Goal: Task Accomplishment & Management: Use online tool/utility

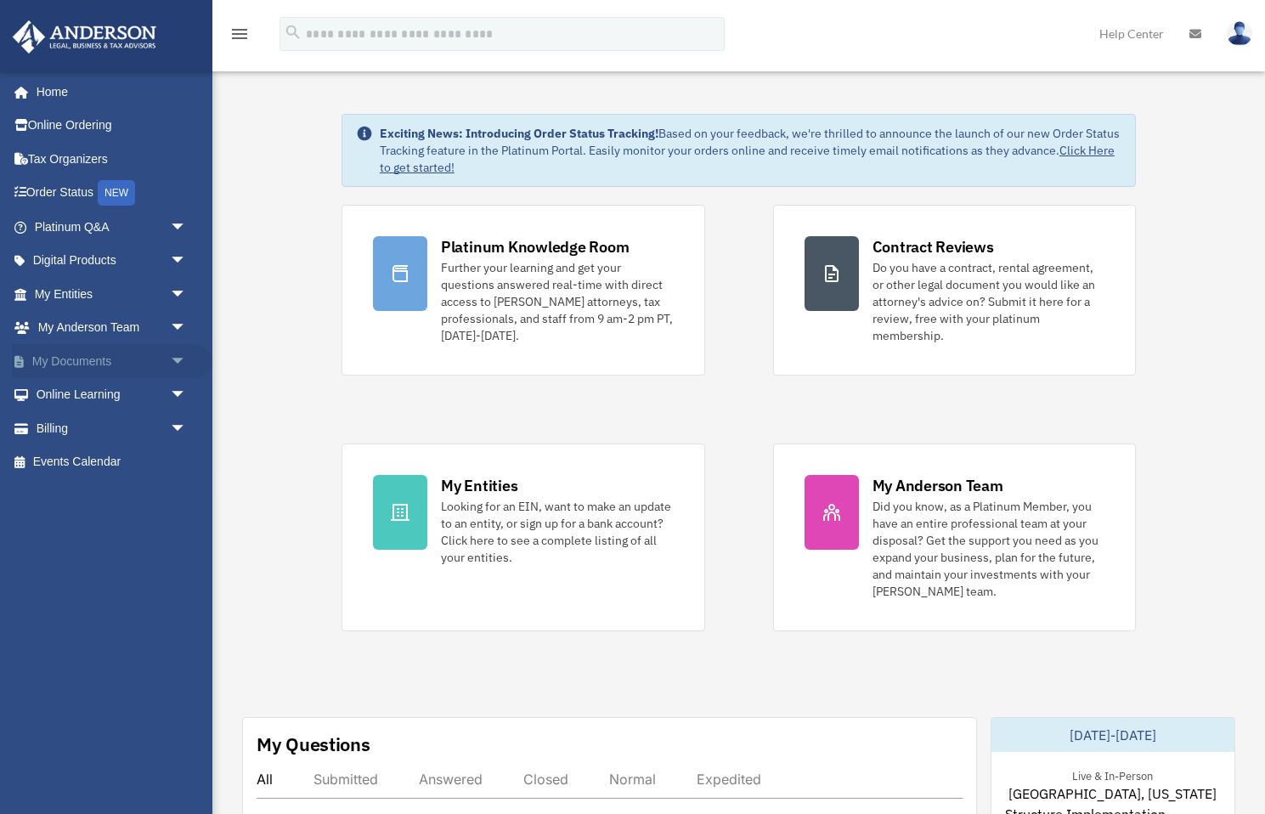
click at [172, 358] on span "arrow_drop_down" at bounding box center [187, 361] width 34 height 35
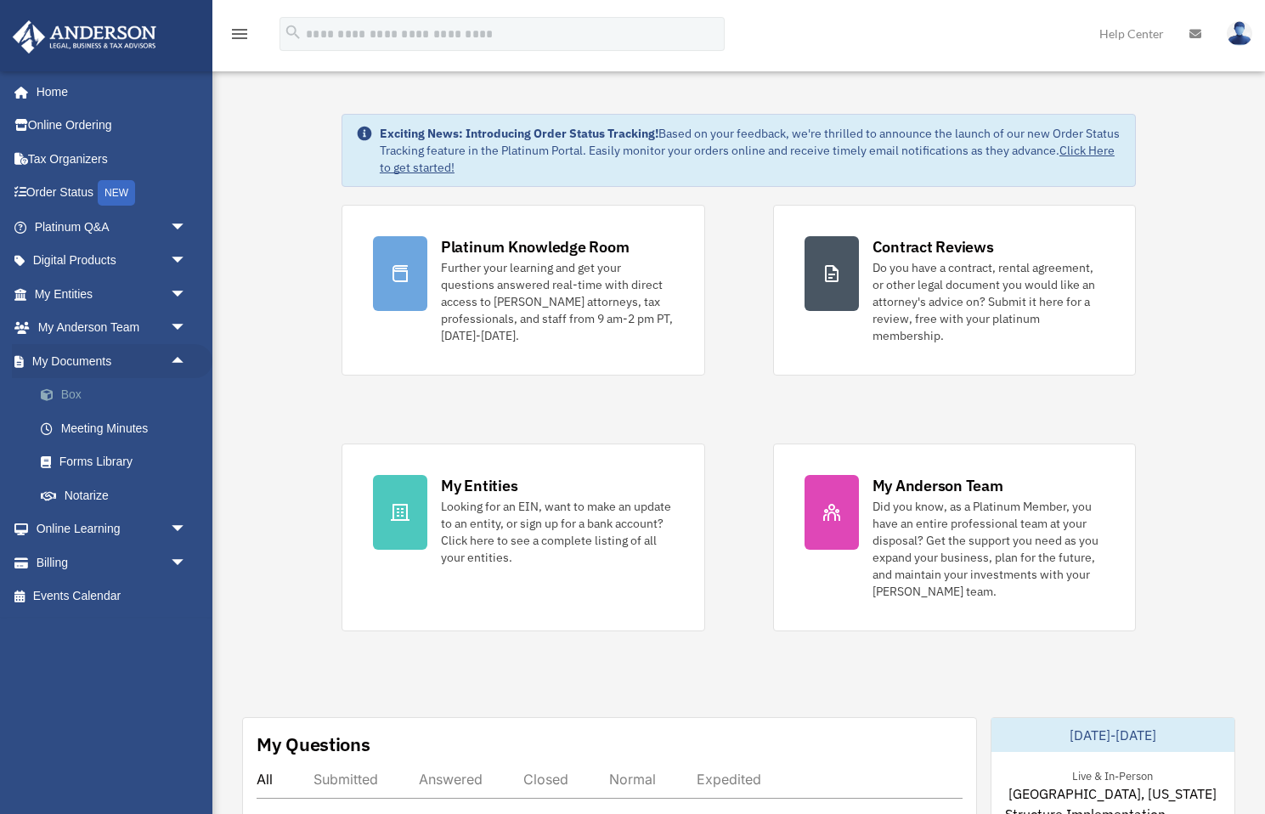
click at [79, 384] on link "Box" at bounding box center [118, 395] width 189 height 34
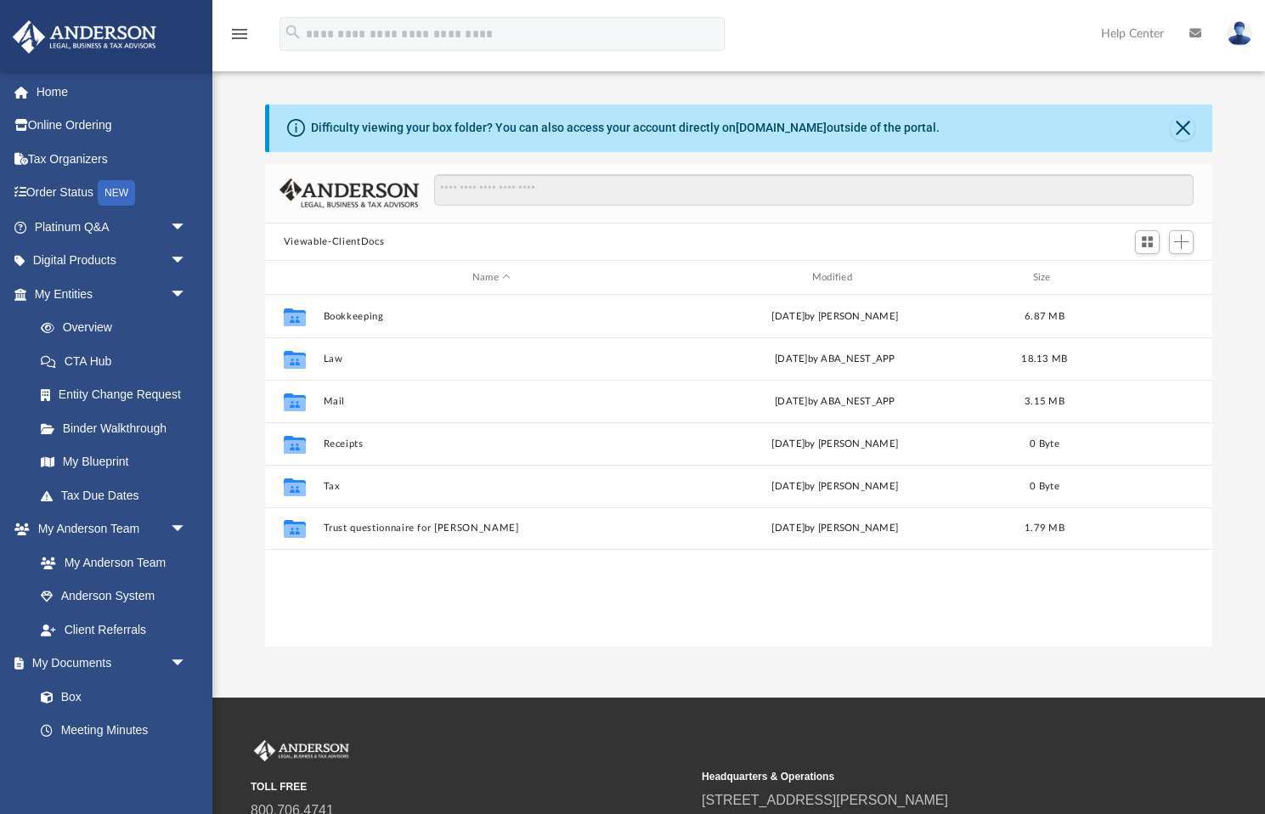
scroll to position [1, 1]
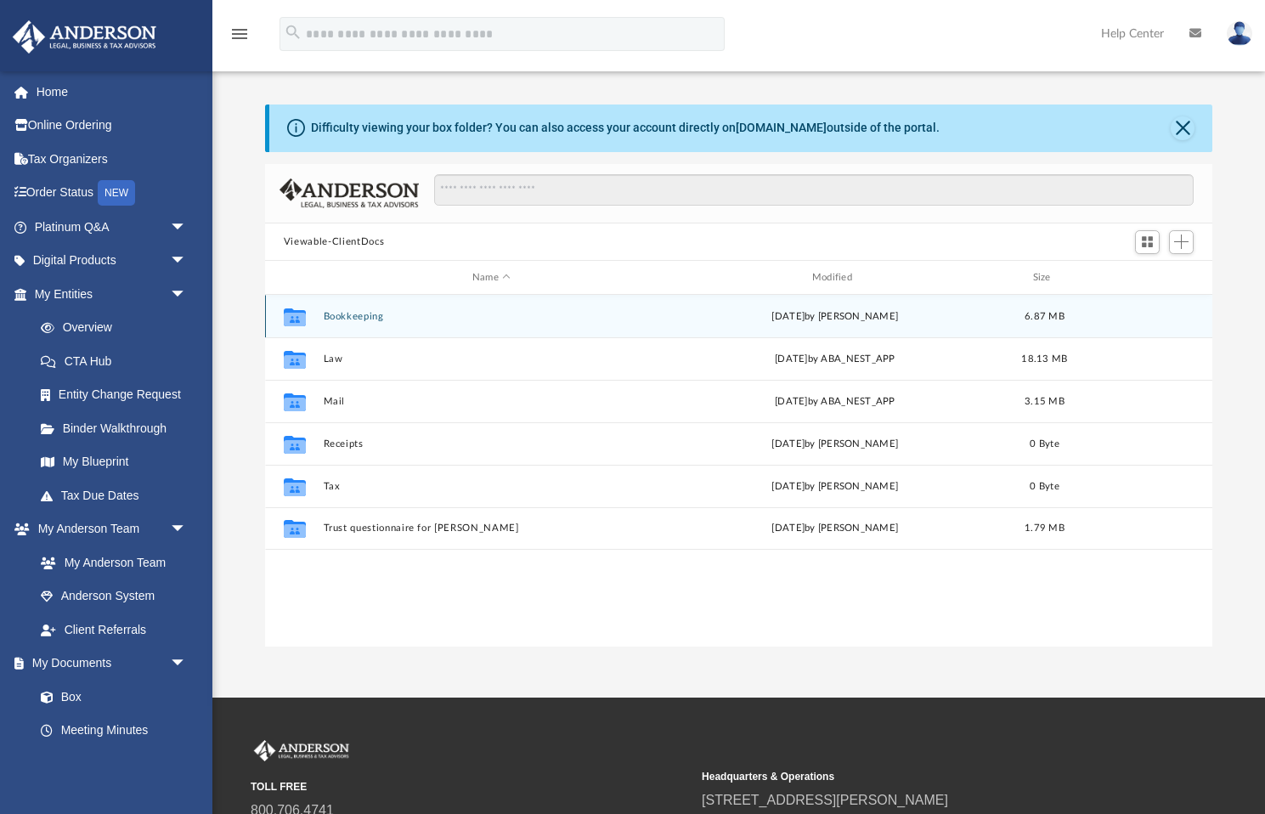
click at [774, 319] on div "[DATE] by [PERSON_NAME]" at bounding box center [835, 316] width 336 height 15
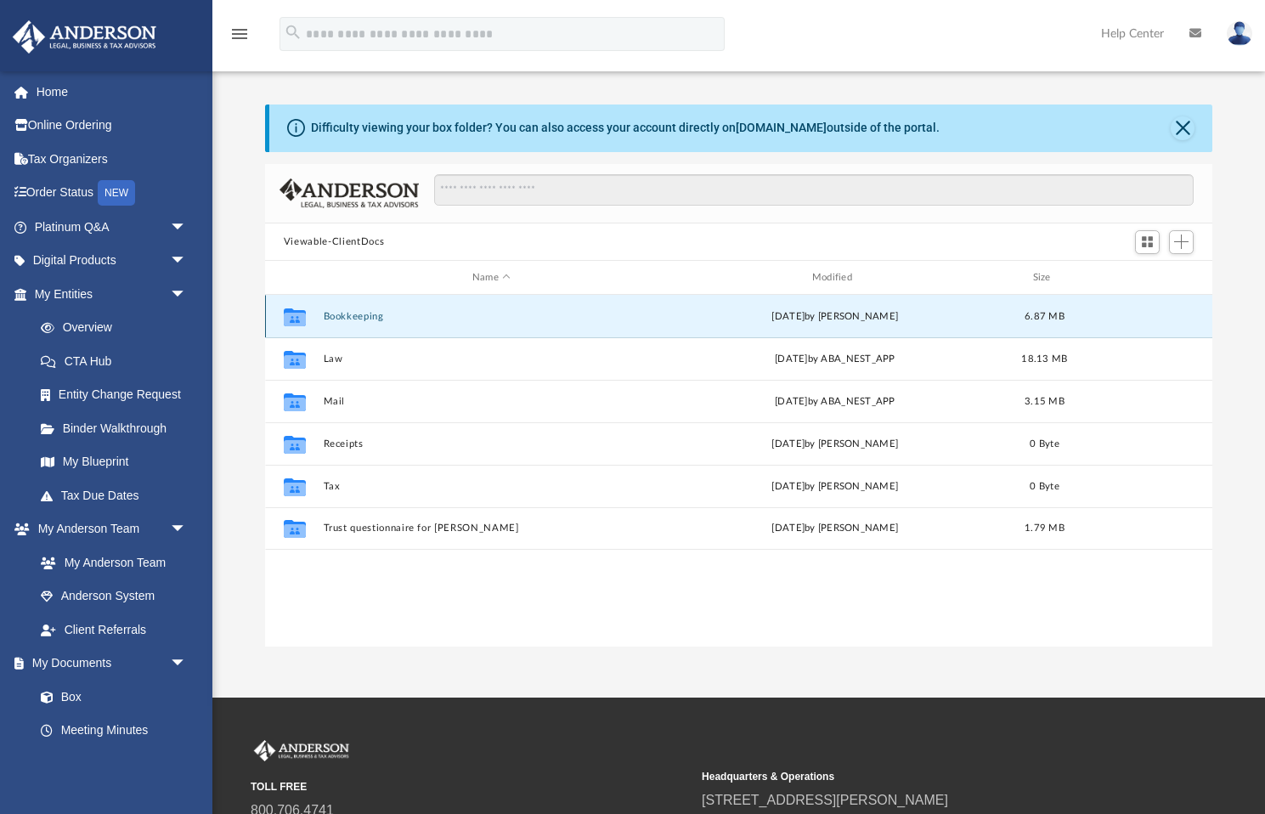
click at [612, 320] on button "Bookkeeping" at bounding box center [491, 316] width 336 height 11
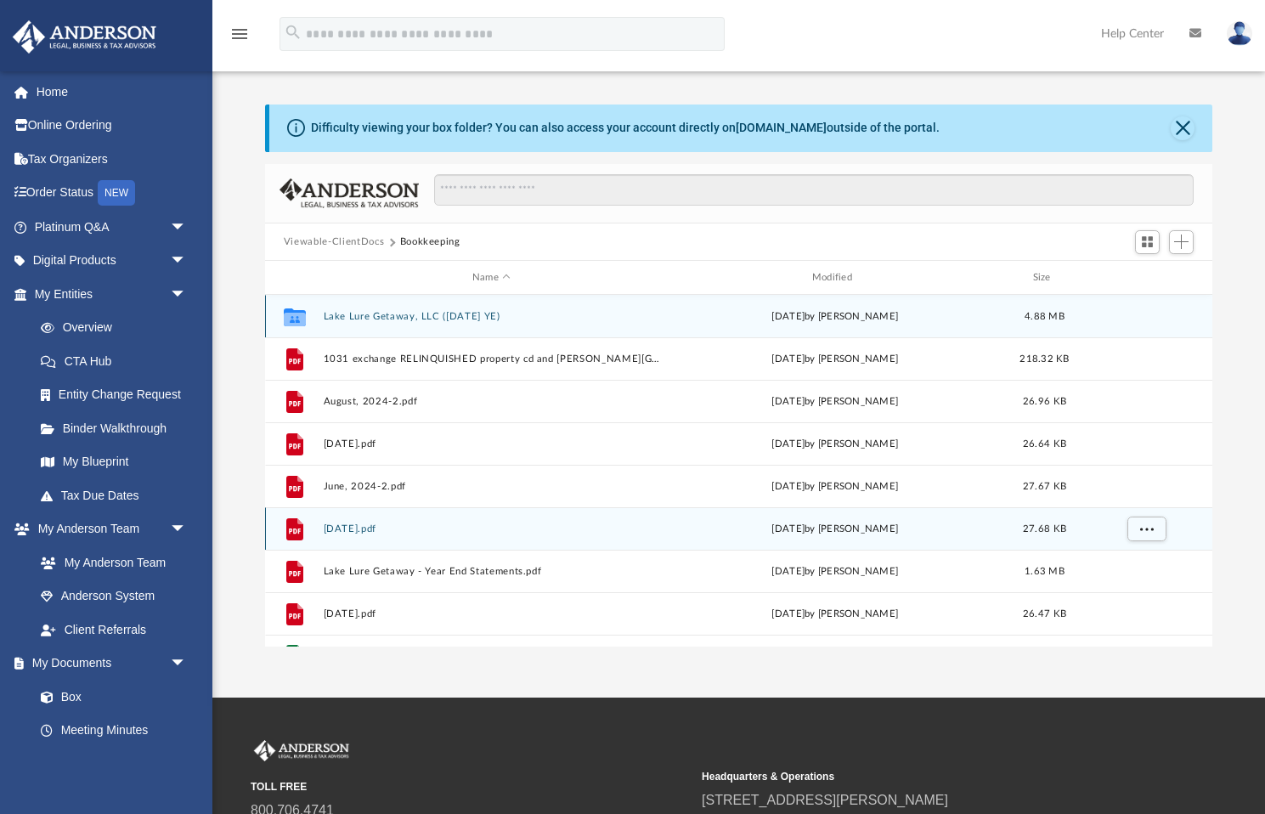
scroll to position [0, 0]
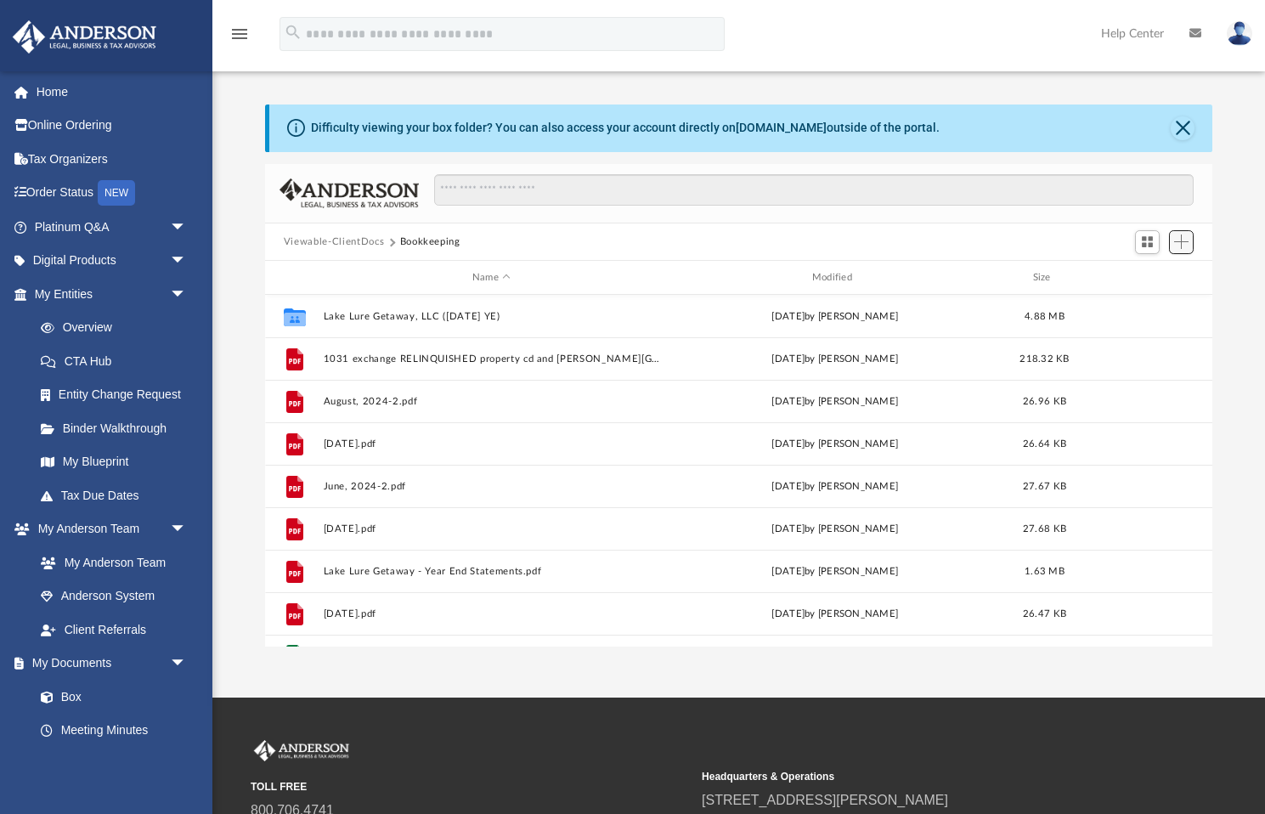
click at [1178, 242] on span "Add" at bounding box center [1181, 241] width 14 height 14
click at [1156, 273] on li "Upload" at bounding box center [1157, 276] width 54 height 18
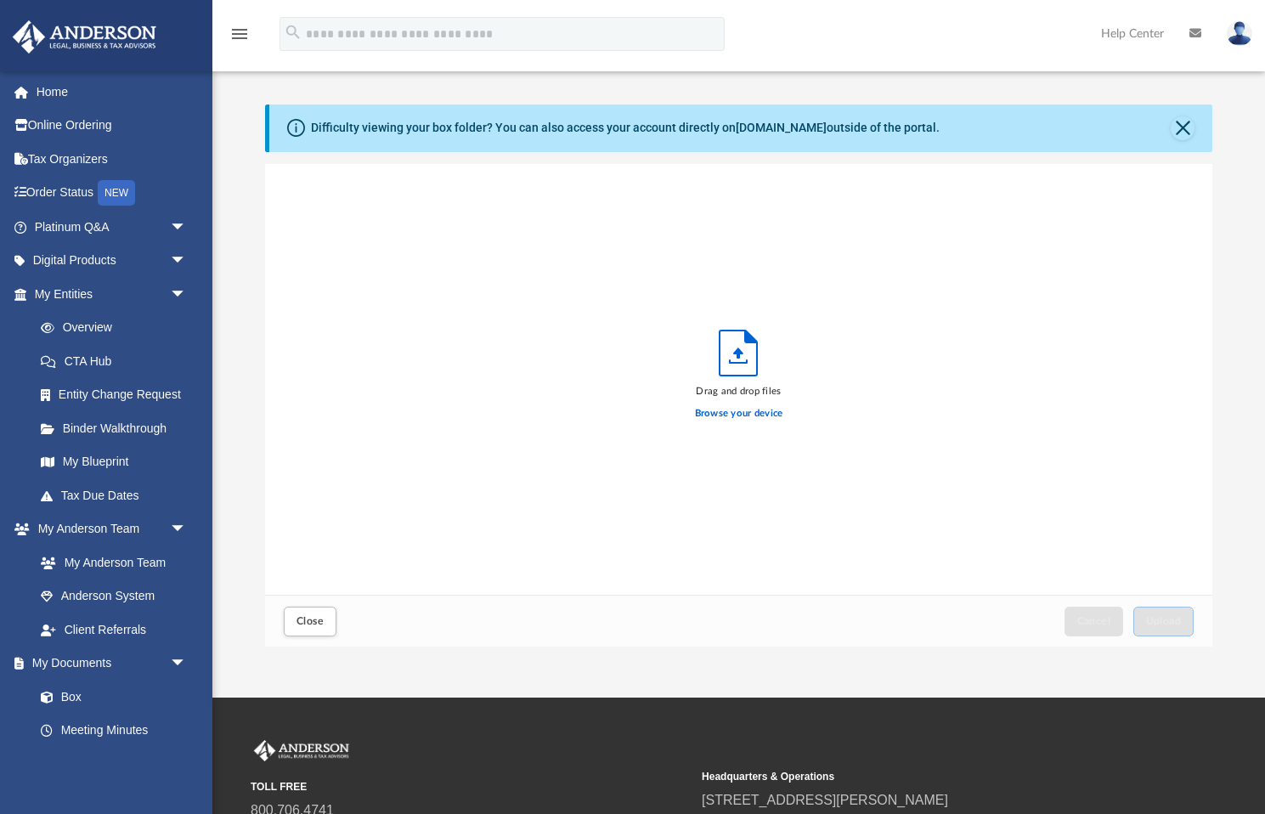
scroll to position [431, 947]
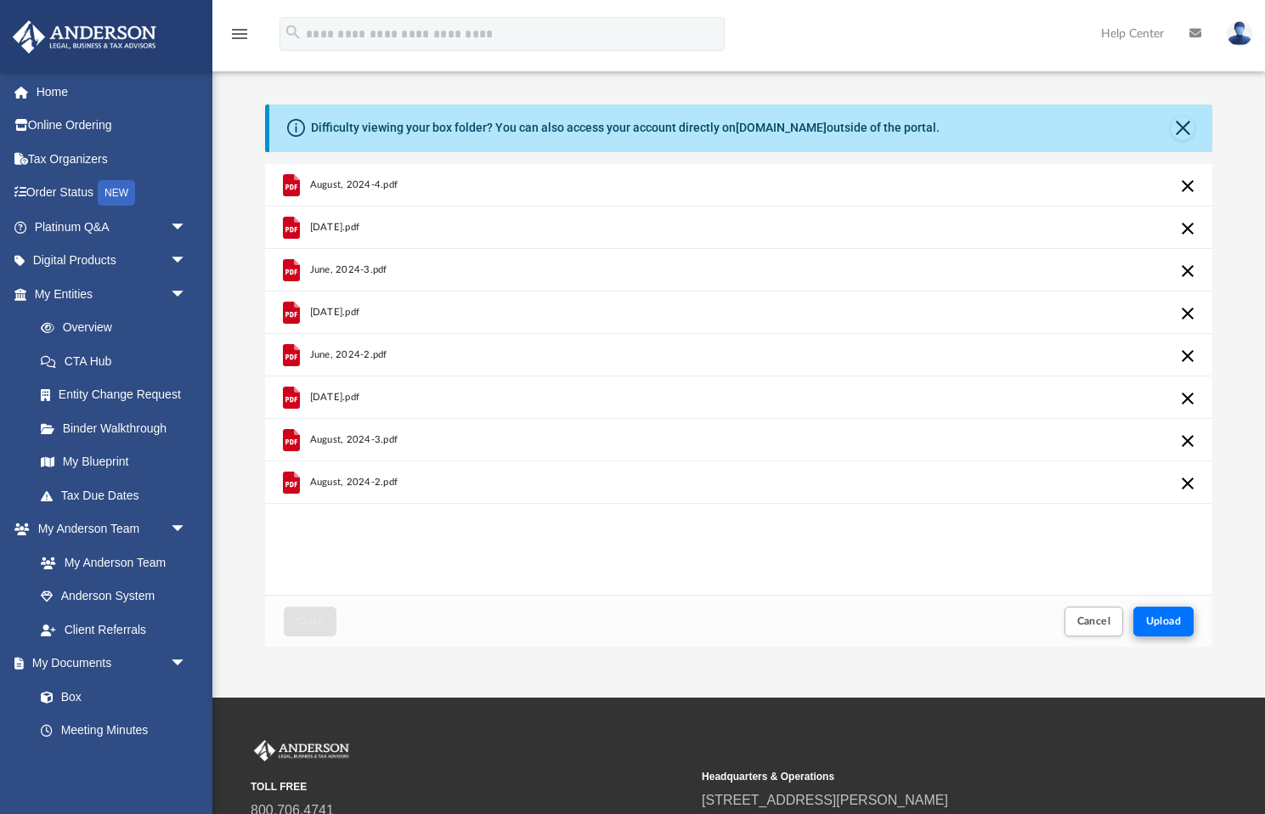
click at [1162, 616] on span "Upload" at bounding box center [1164, 621] width 36 height 10
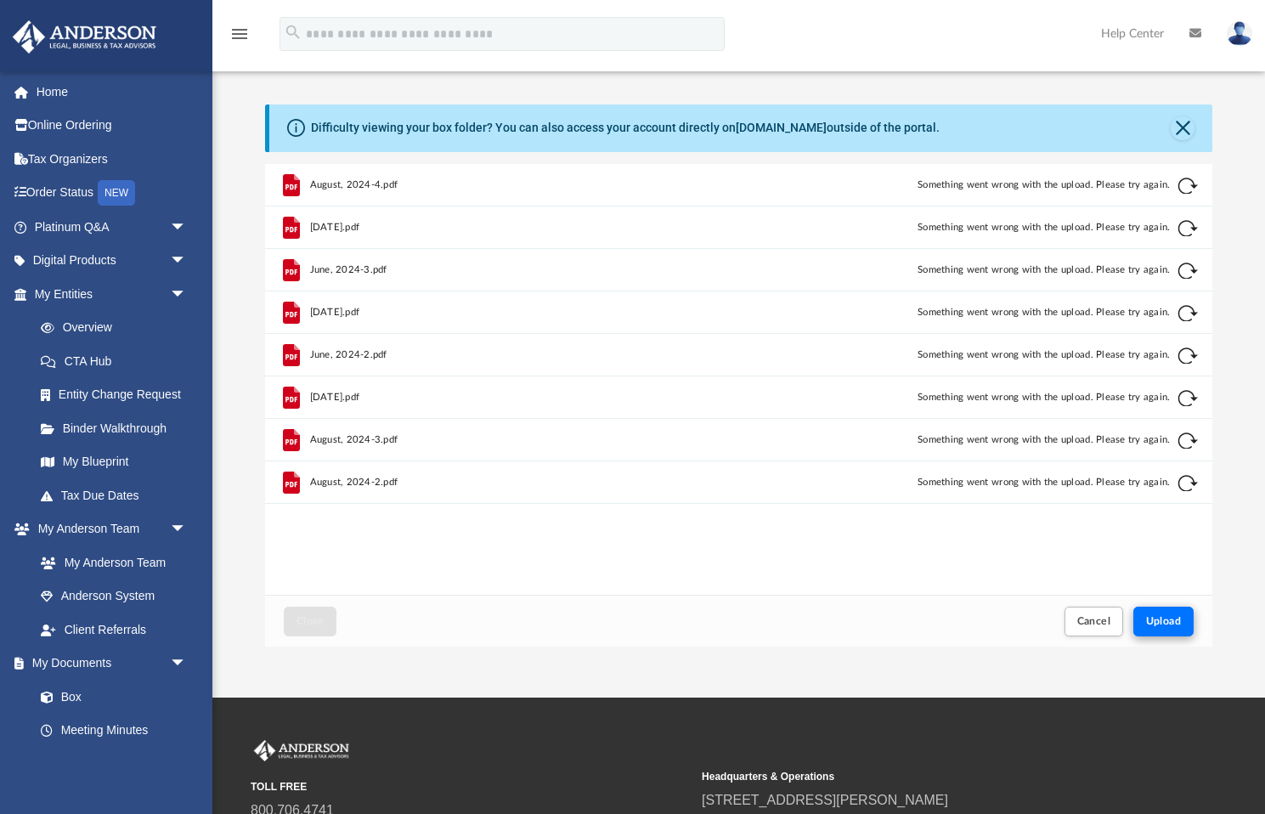
click at [1164, 620] on span "Upload" at bounding box center [1164, 621] width 36 height 10
click at [1183, 482] on button "Retry" at bounding box center [1187, 483] width 20 height 20
click at [1082, 616] on span "Cancel" at bounding box center [1094, 621] width 34 height 10
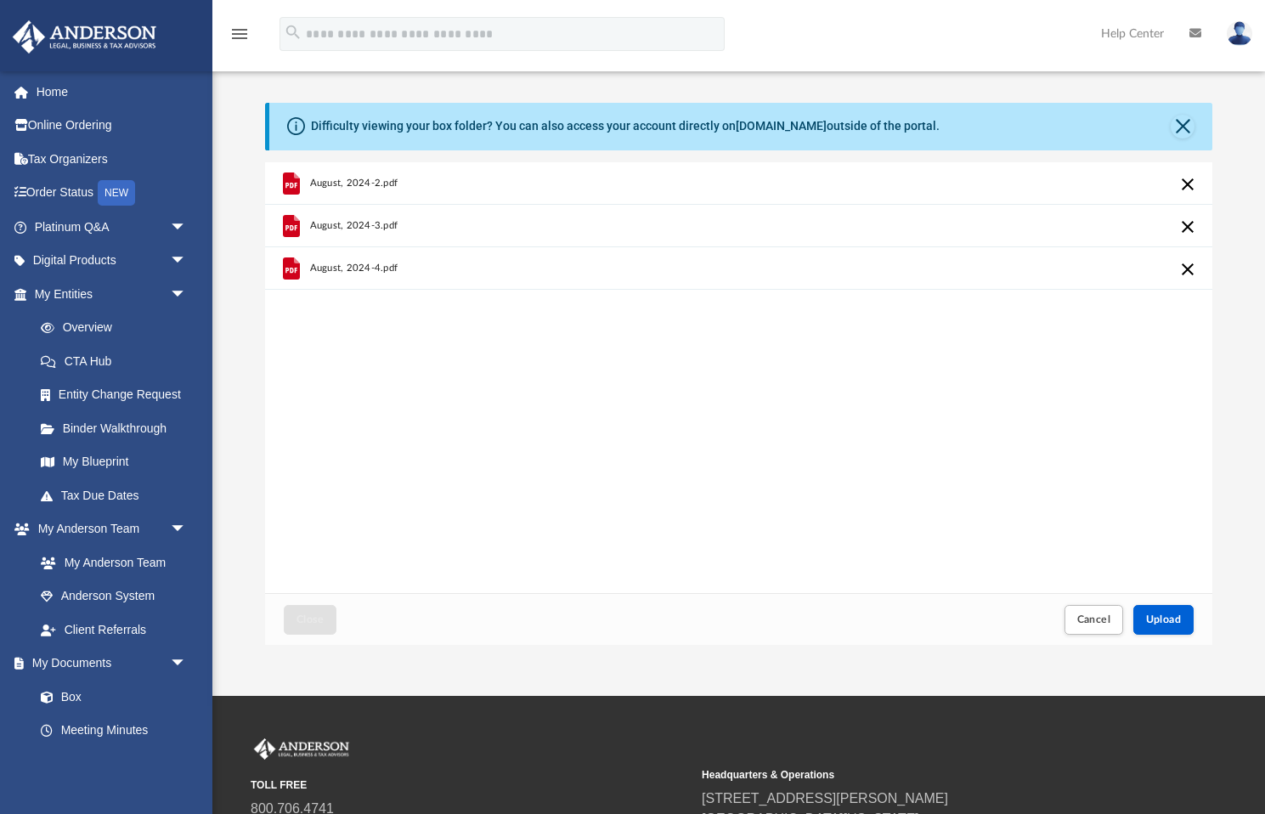
scroll to position [3, 0]
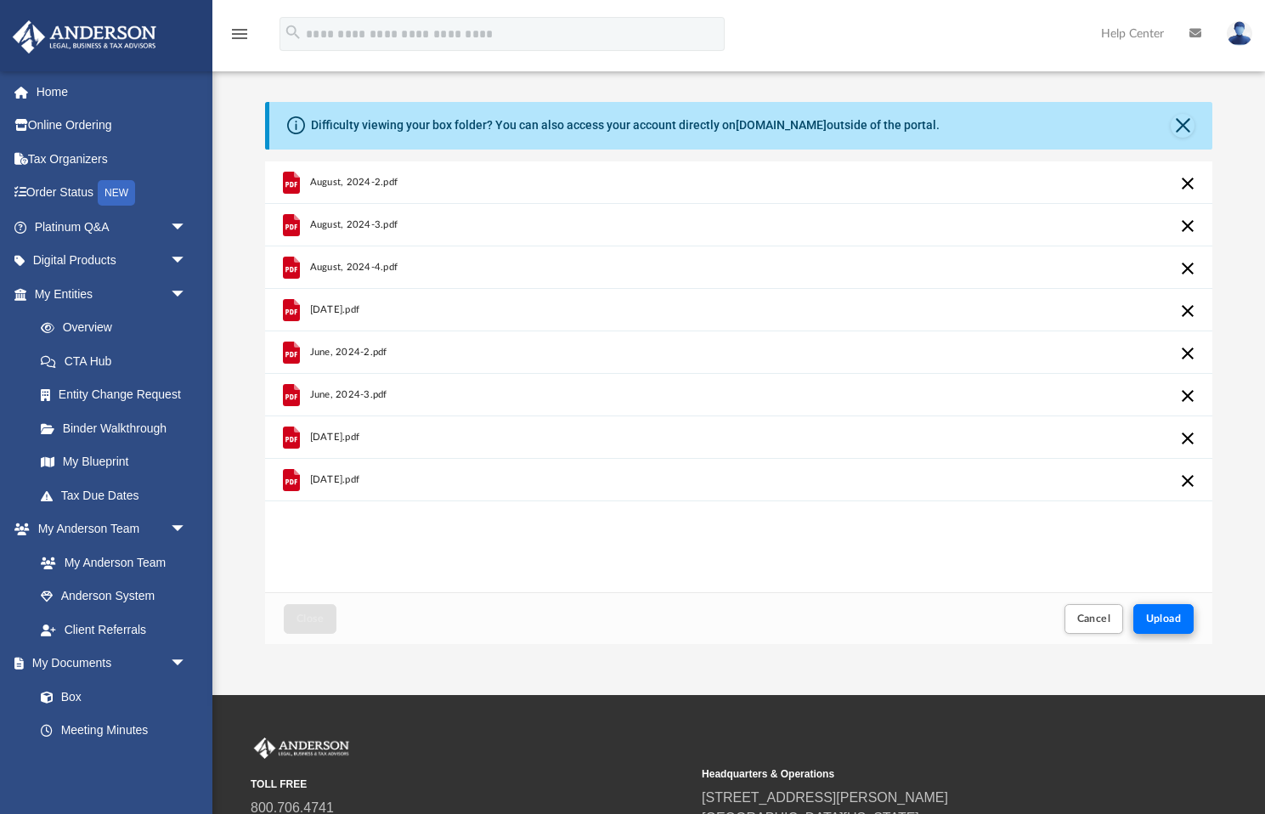
click at [1156, 613] on span "Upload" at bounding box center [1164, 618] width 36 height 10
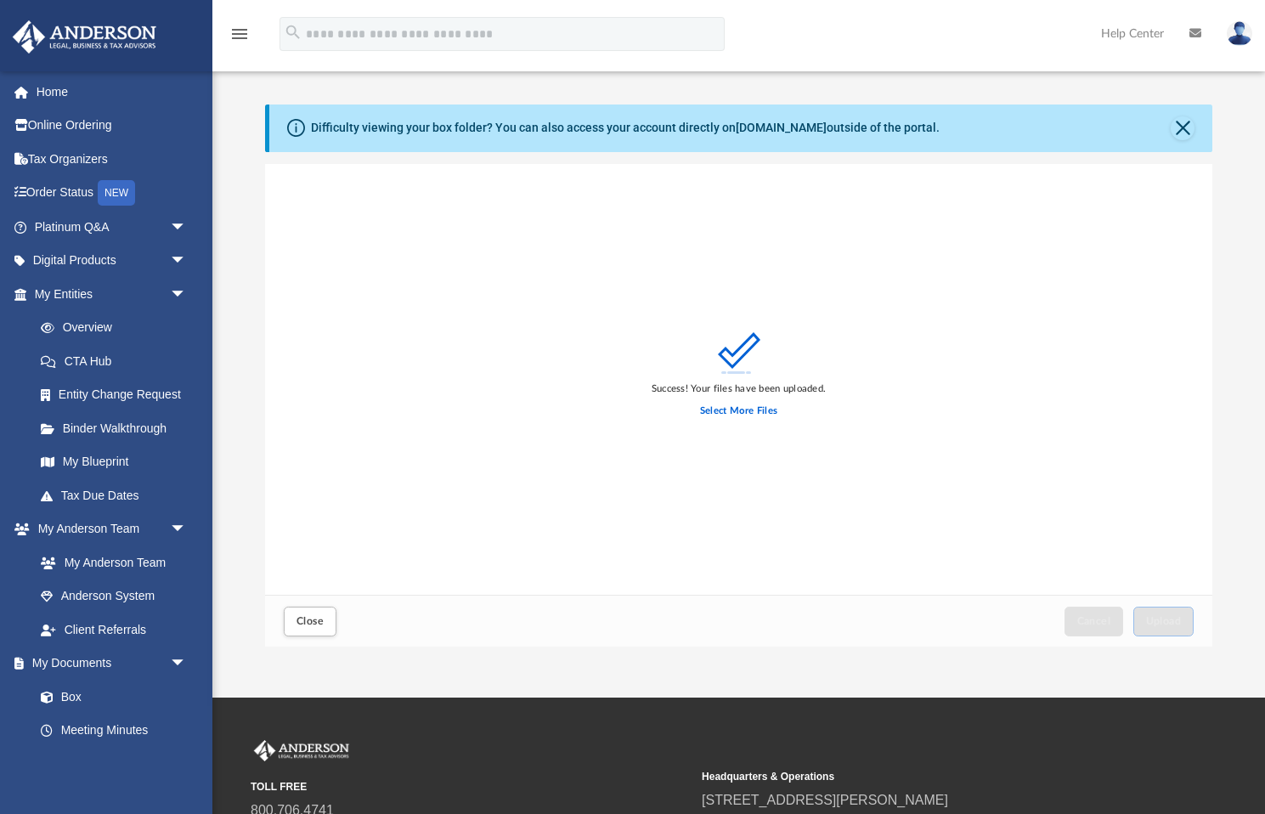
scroll to position [0, 0]
